Goal: Task Accomplishment & Management: Use online tool/utility

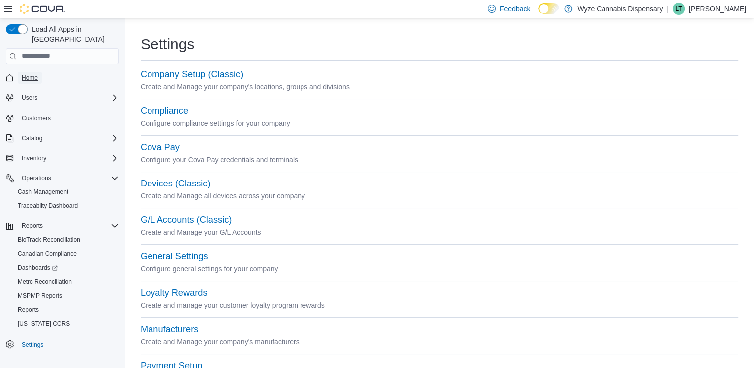
click at [31, 74] on span "Home" at bounding box center [30, 78] width 16 height 8
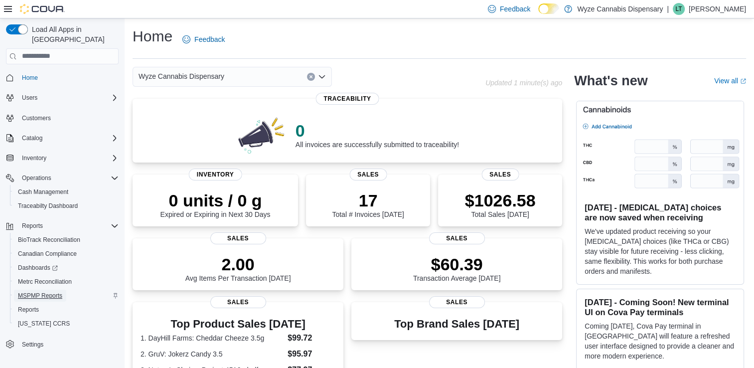
click at [46, 292] on span "MSPMP Reports" at bounding box center [40, 296] width 44 height 8
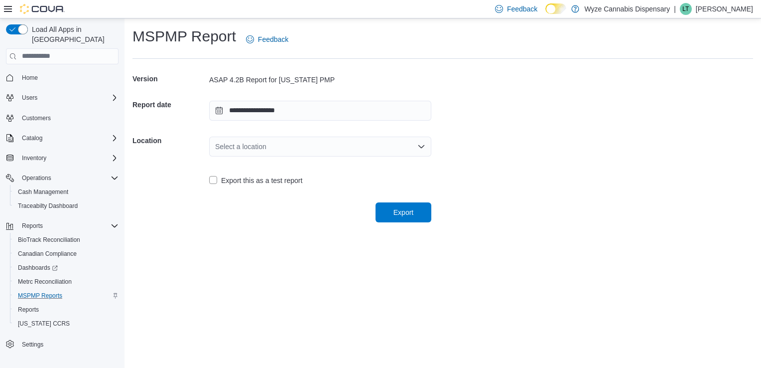
click at [361, 147] on div "Select a location" at bounding box center [320, 147] width 222 height 20
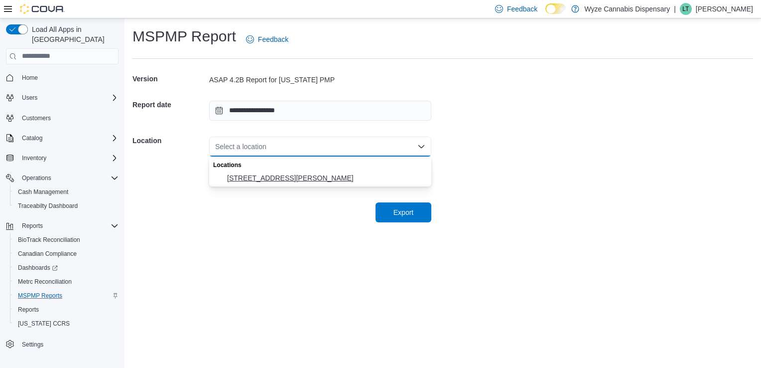
click at [275, 178] on span "[STREET_ADDRESS][PERSON_NAME]" at bounding box center [326, 178] width 198 height 10
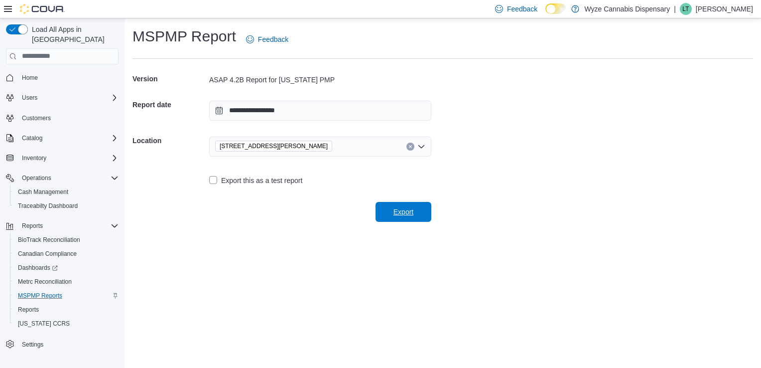
click at [411, 202] on div "Export" at bounding box center [282, 208] width 299 height 28
click at [403, 211] on span "Export" at bounding box center [404, 212] width 20 height 10
